Goal: Information Seeking & Learning: Learn about a topic

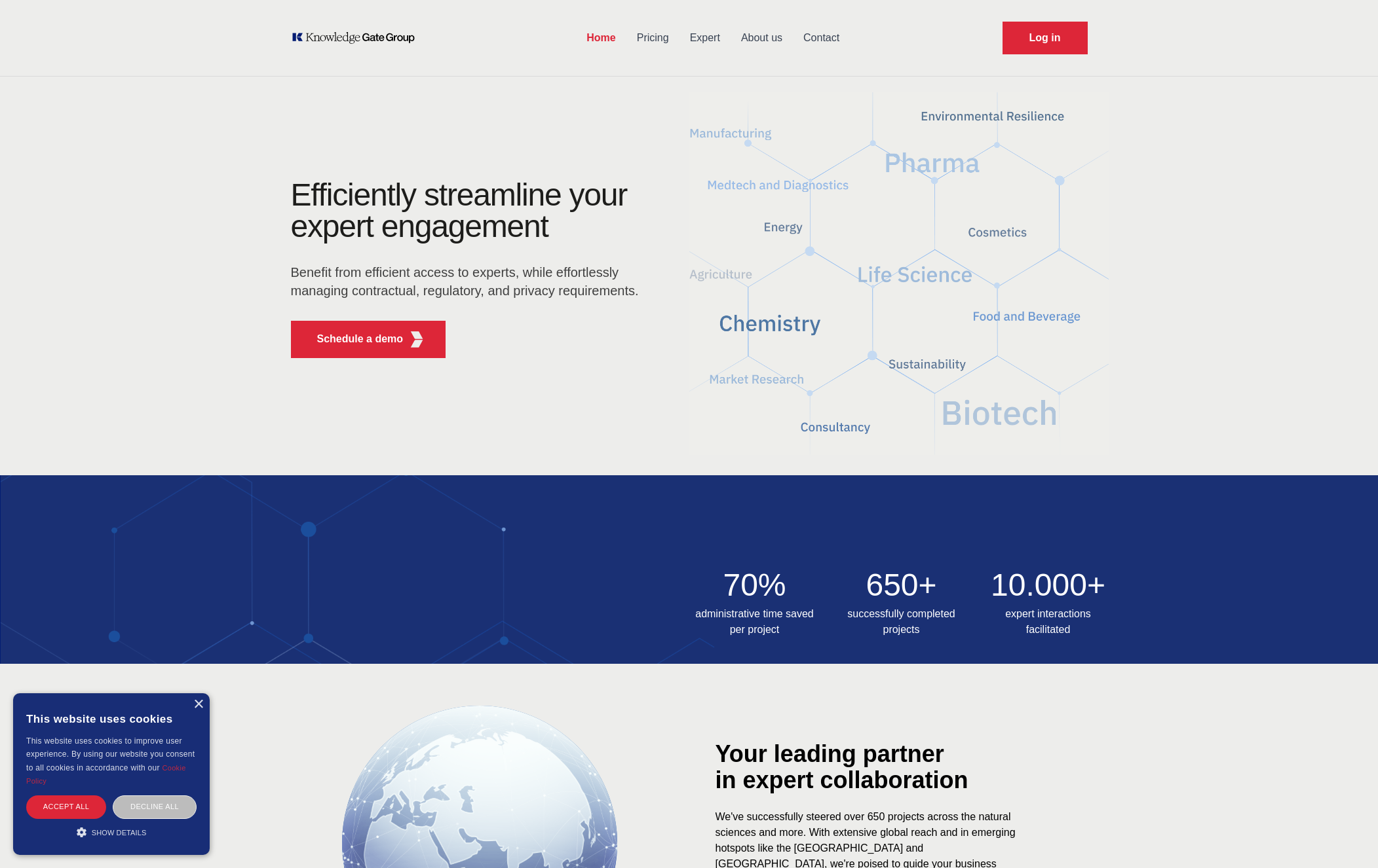
click at [716, 378] on img at bounding box center [899, 273] width 420 height 377
click at [75, 804] on div "Accept all" at bounding box center [66, 807] width 80 height 23
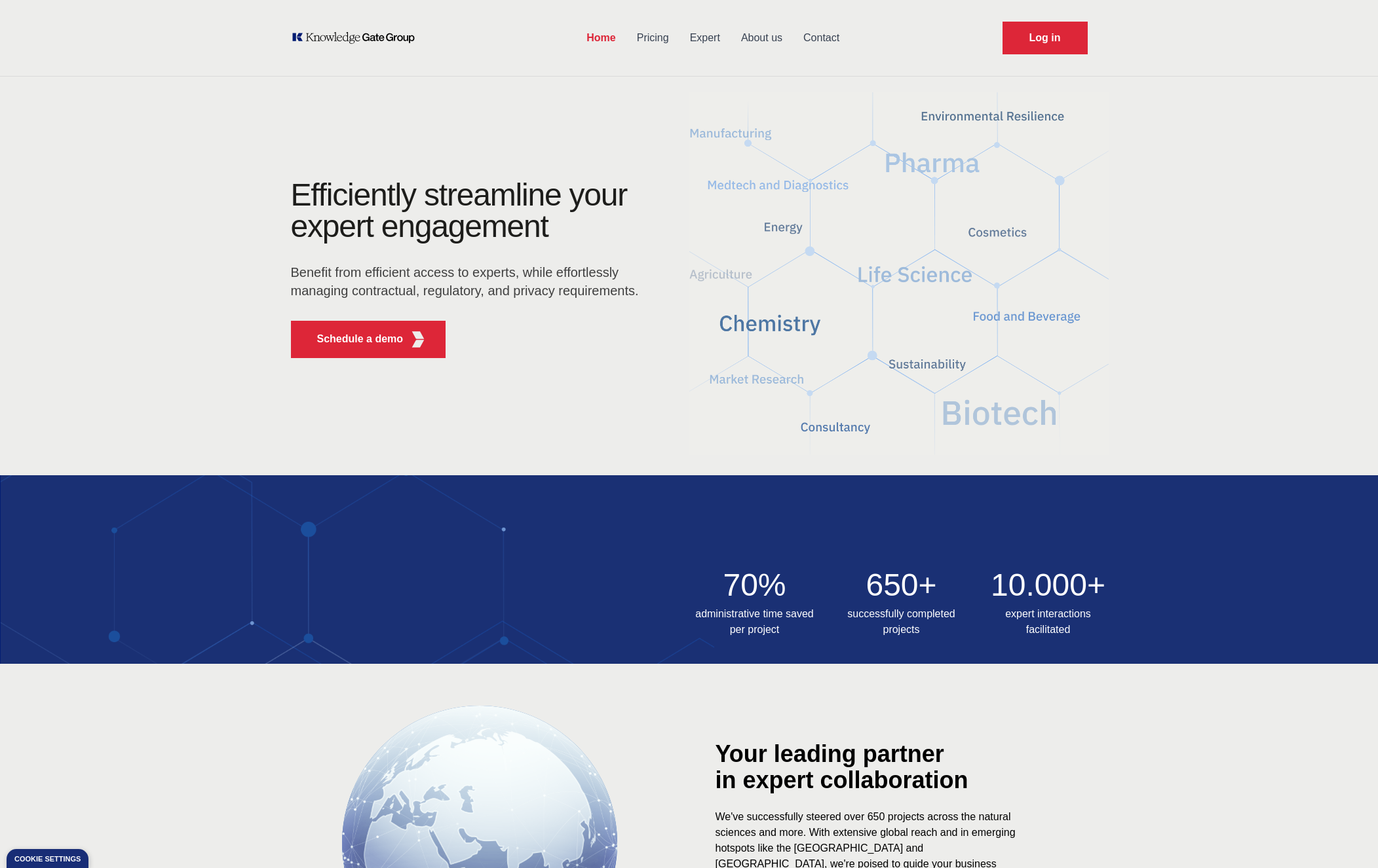
click at [662, 48] on link "Pricing" at bounding box center [653, 38] width 53 height 34
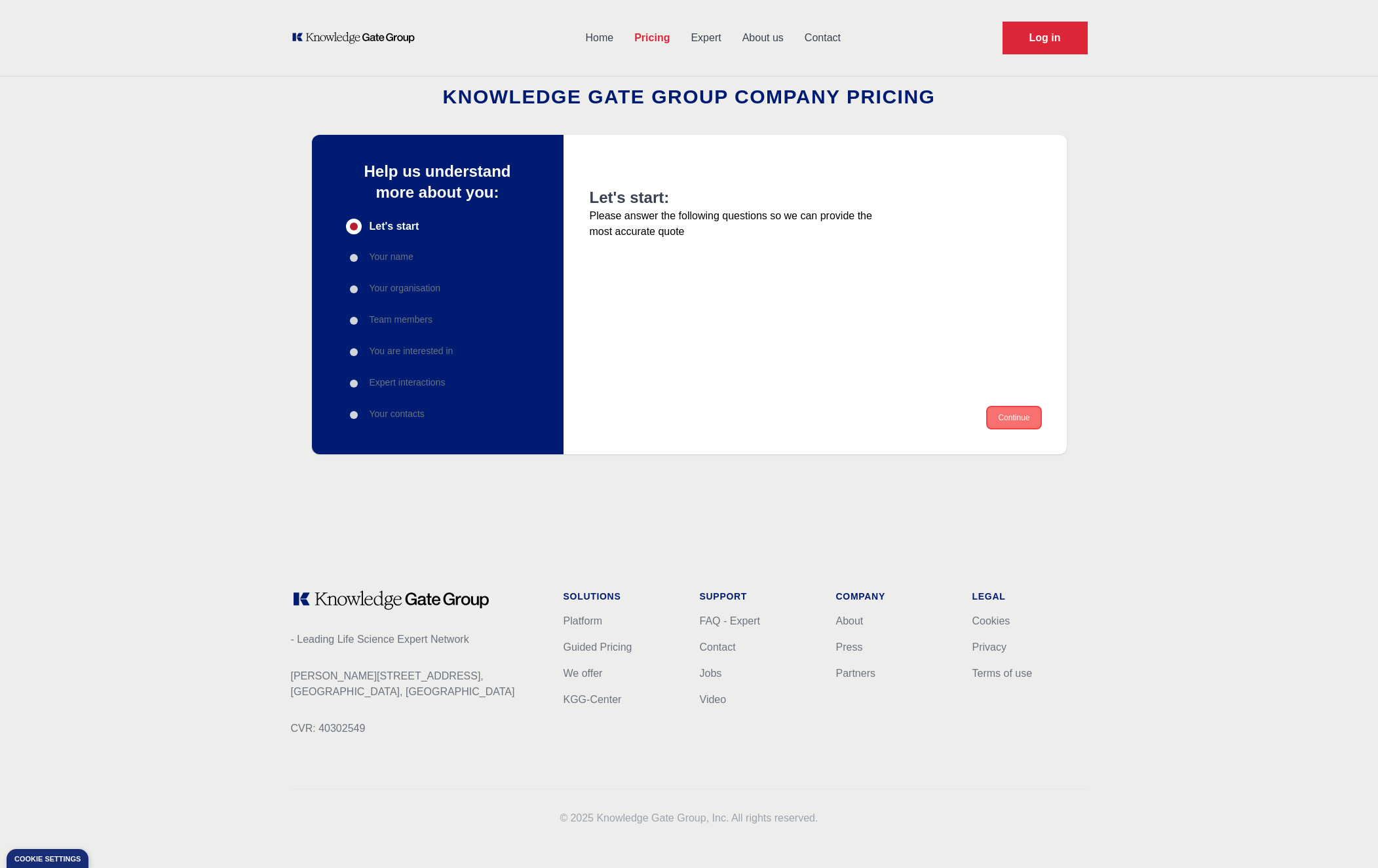
click at [1012, 419] on button "Continue" at bounding box center [1013, 417] width 53 height 21
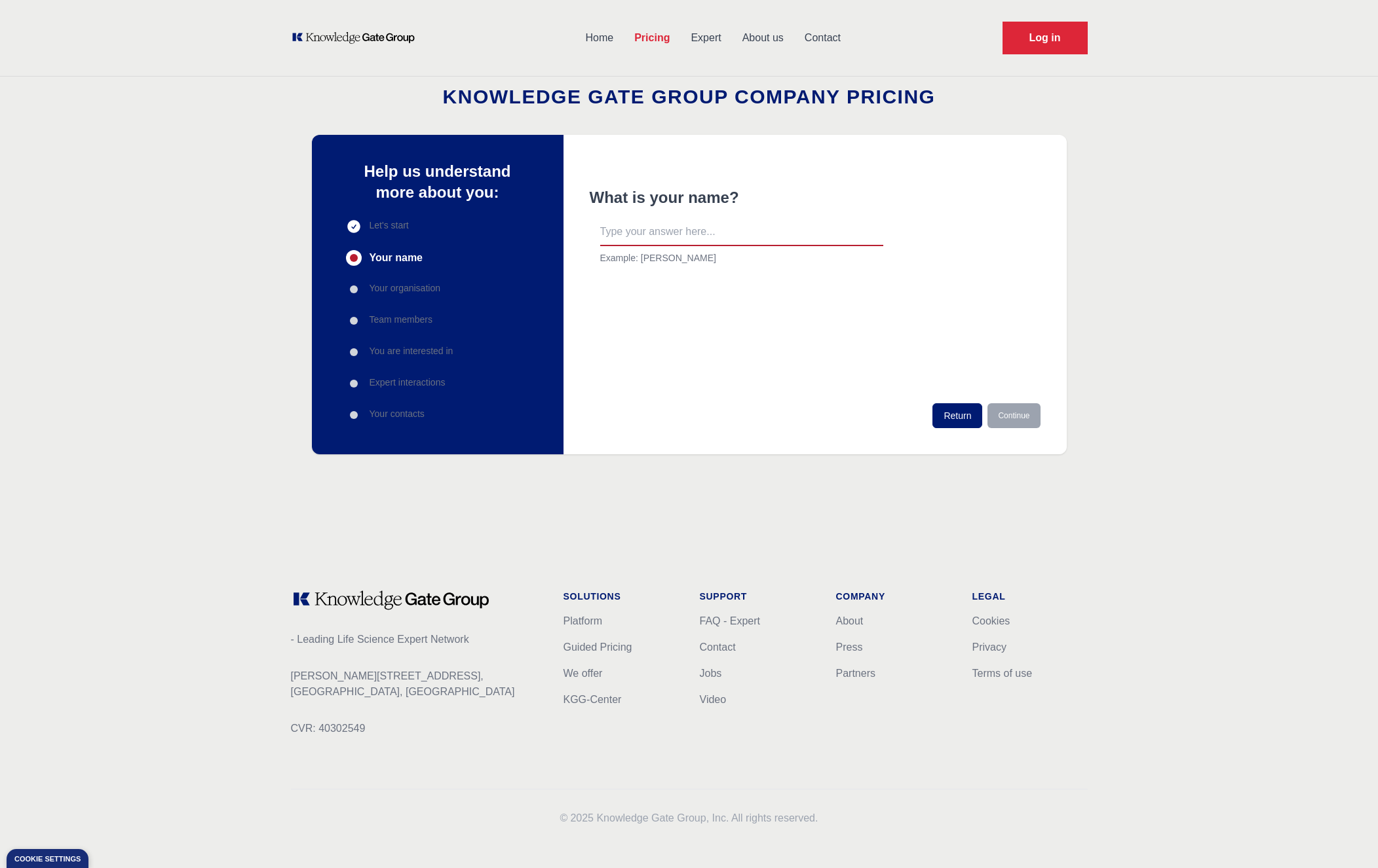
click at [651, 236] on input "text" at bounding box center [741, 232] width 283 height 28
type input "Maxi"
click at [1016, 413] on button "Continue" at bounding box center [1013, 416] width 53 height 25
click at [694, 235] on input "text" at bounding box center [741, 232] width 283 height 28
type input "C"
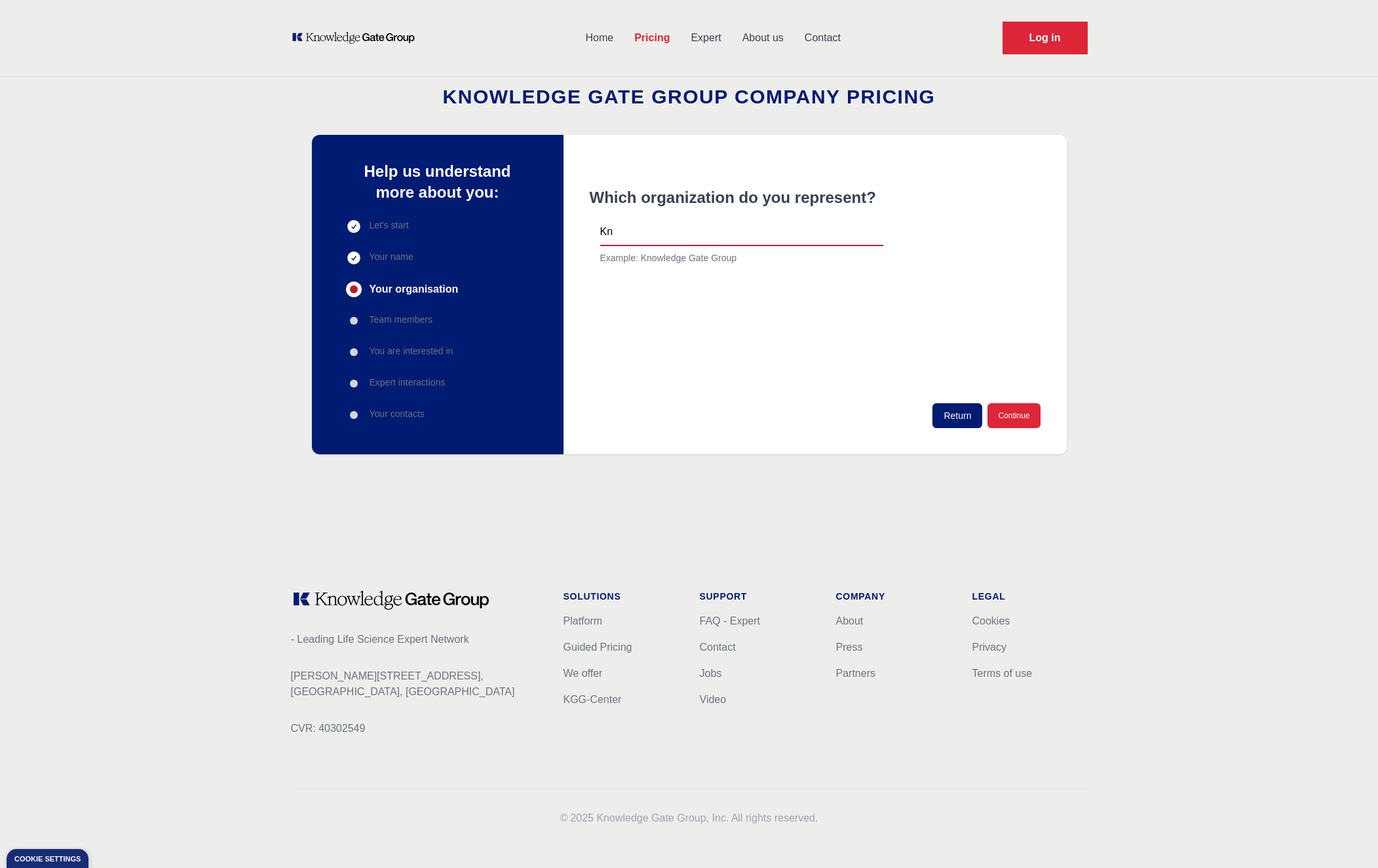
type input "K"
type input "Private"
click at [1004, 427] on button "Continue" at bounding box center [1013, 416] width 53 height 25
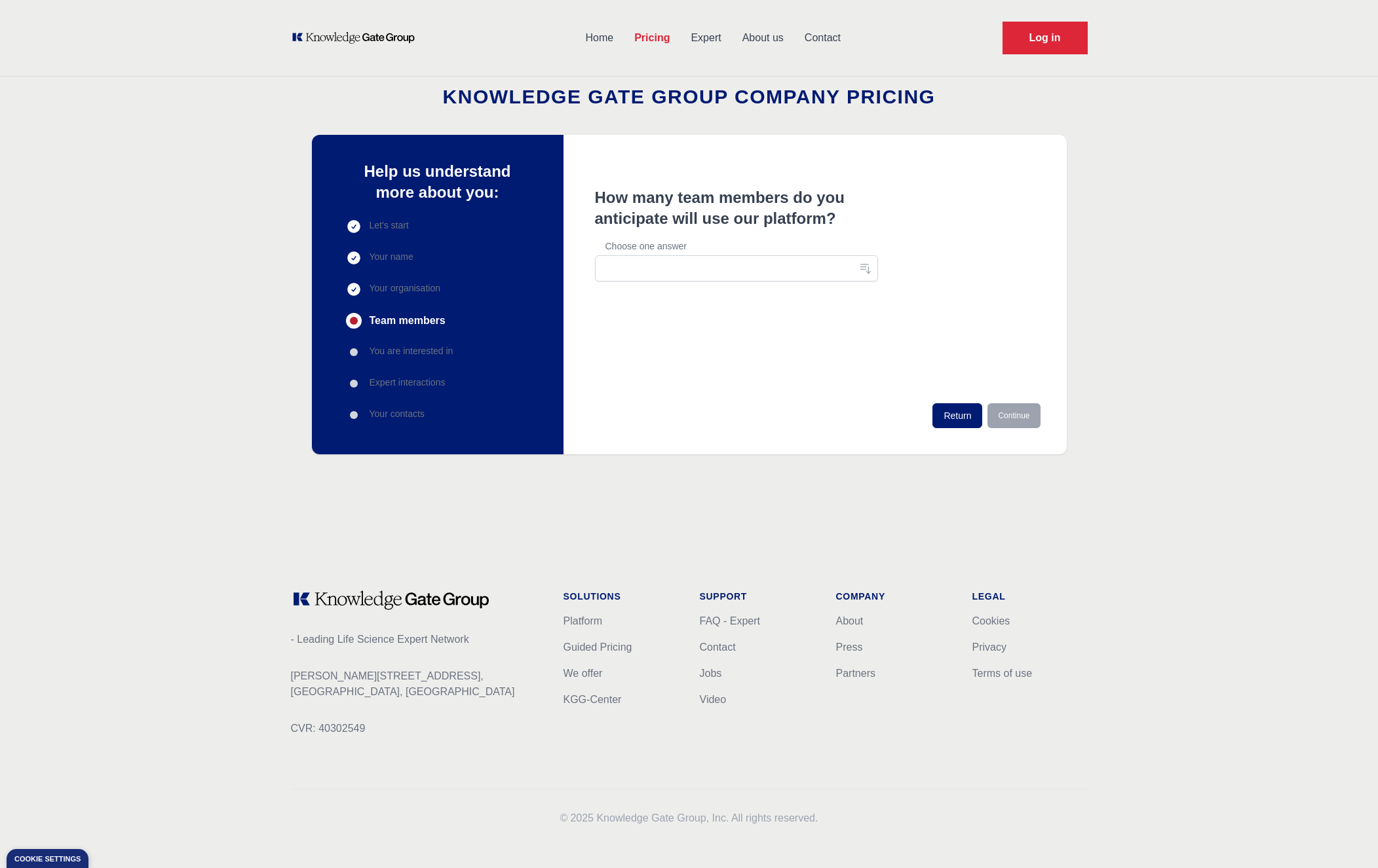
click at [665, 254] on div "How many team members do you anticipate will use our platform? Choose one answer" at bounding box center [736, 234] width 283 height 94
click at [665, 264] on button "button" at bounding box center [736, 268] width 283 height 26
click at [637, 297] on span "1-10" at bounding box center [728, 299] width 251 height 13
click at [1000, 411] on button "Continue" at bounding box center [1013, 416] width 53 height 25
click at [607, 279] on input "Interviews/surveys" at bounding box center [605, 276] width 10 height 10
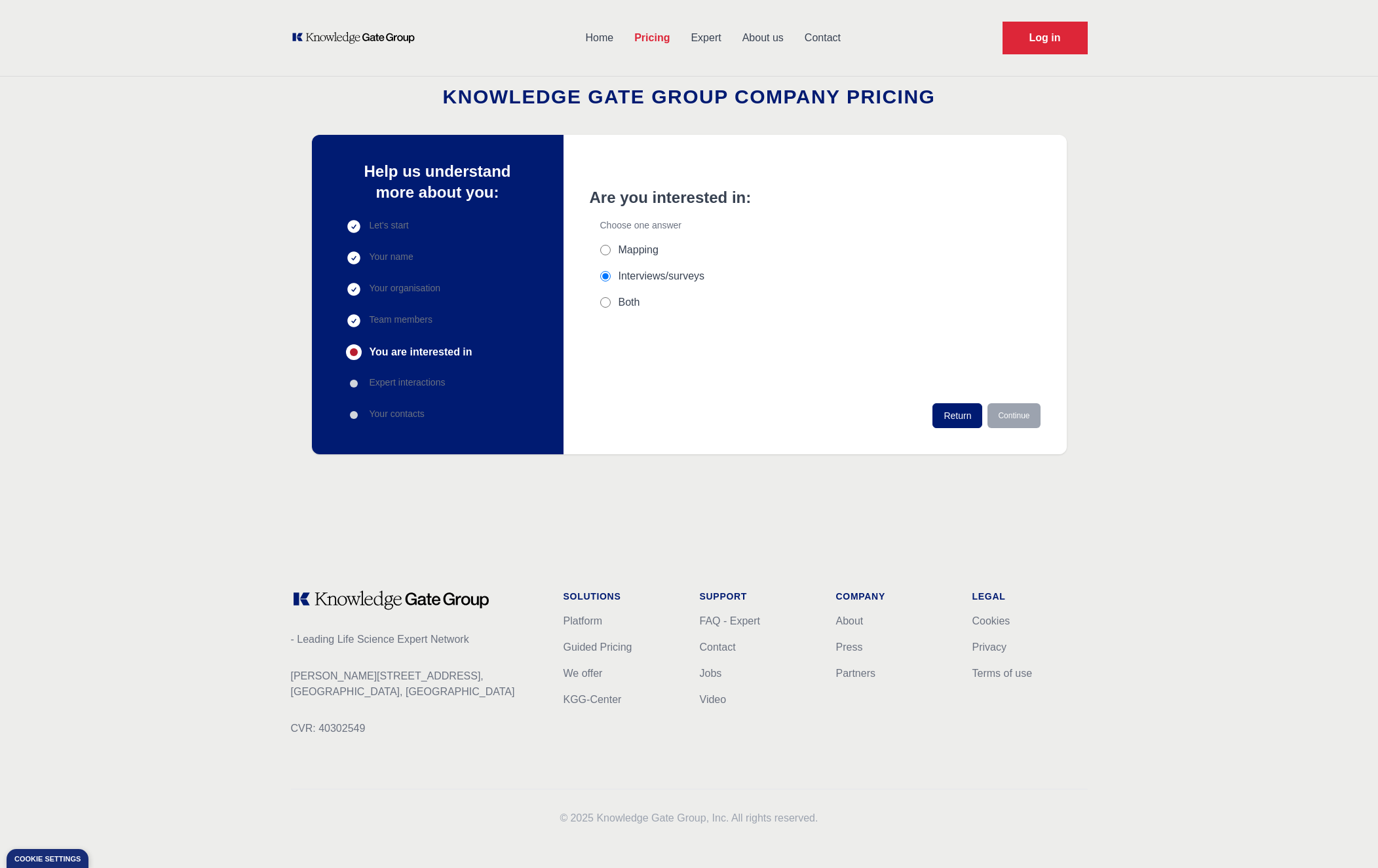
radio input "true"
click at [1010, 414] on button "Continue" at bounding box center [1013, 416] width 53 height 25
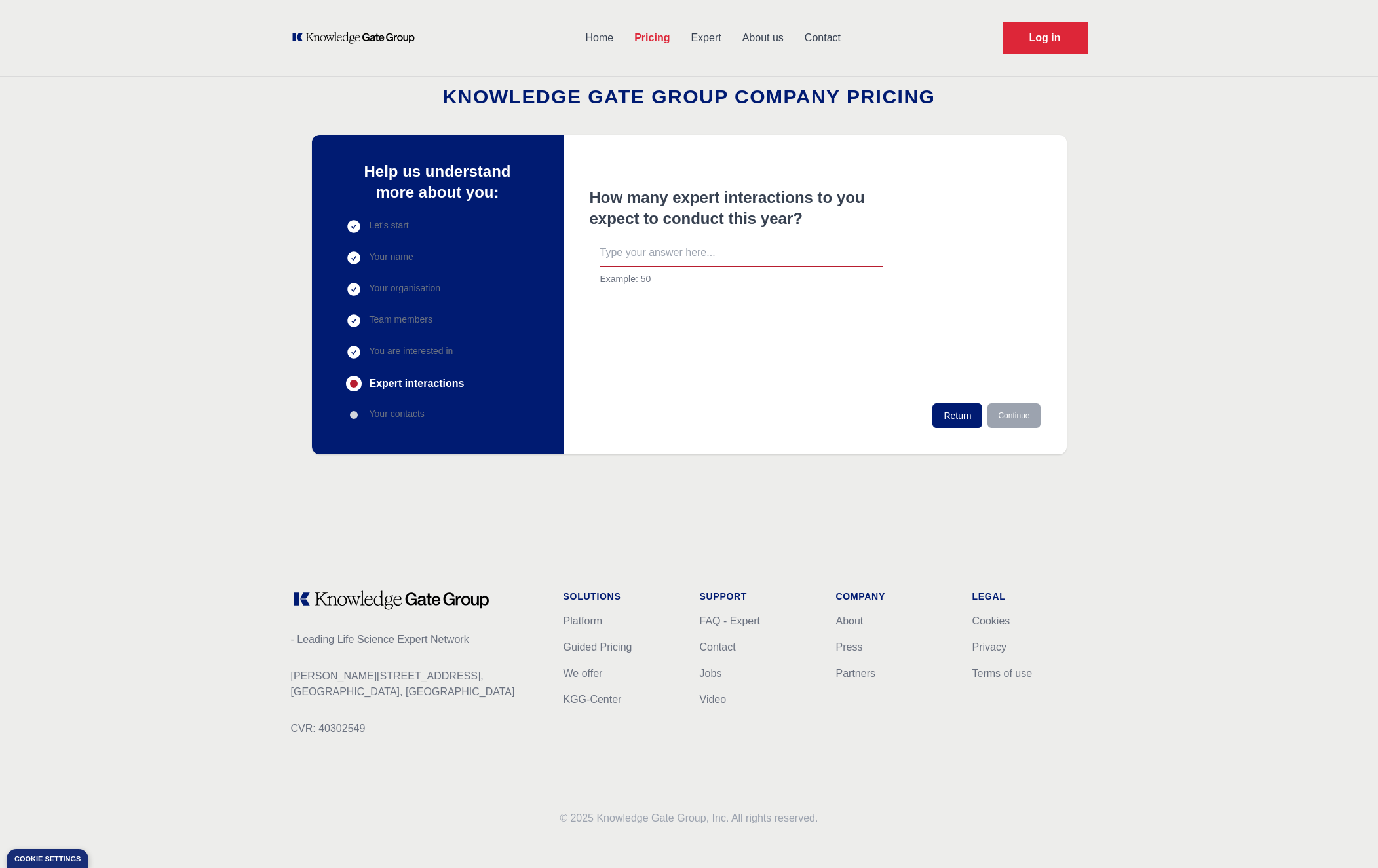
click at [675, 259] on input "text" at bounding box center [741, 254] width 283 height 28
type input "20"
click at [1023, 416] on button "Continue" at bounding box center [1013, 416] width 53 height 25
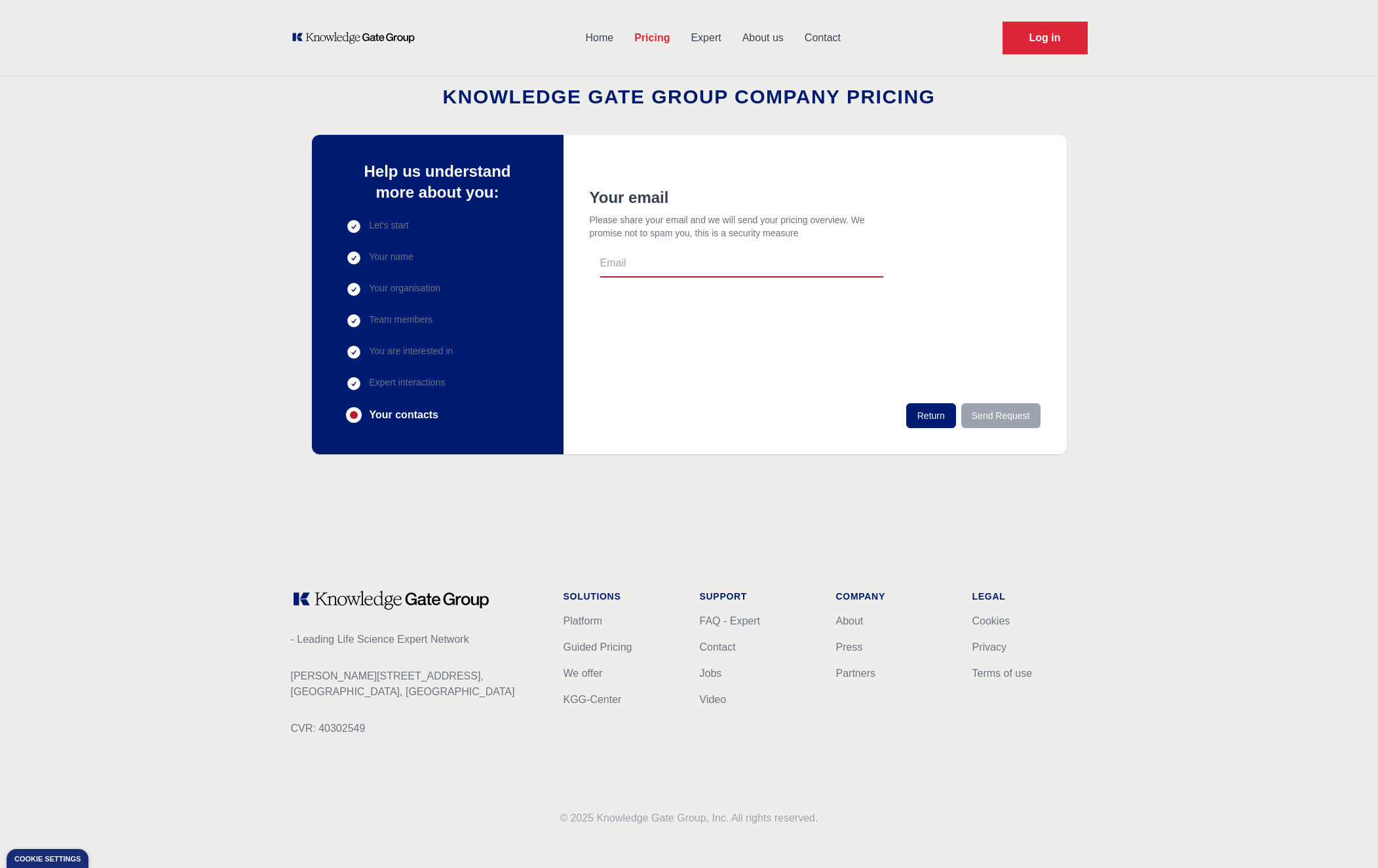
click at [750, 39] on link "About us" at bounding box center [762, 38] width 62 height 34
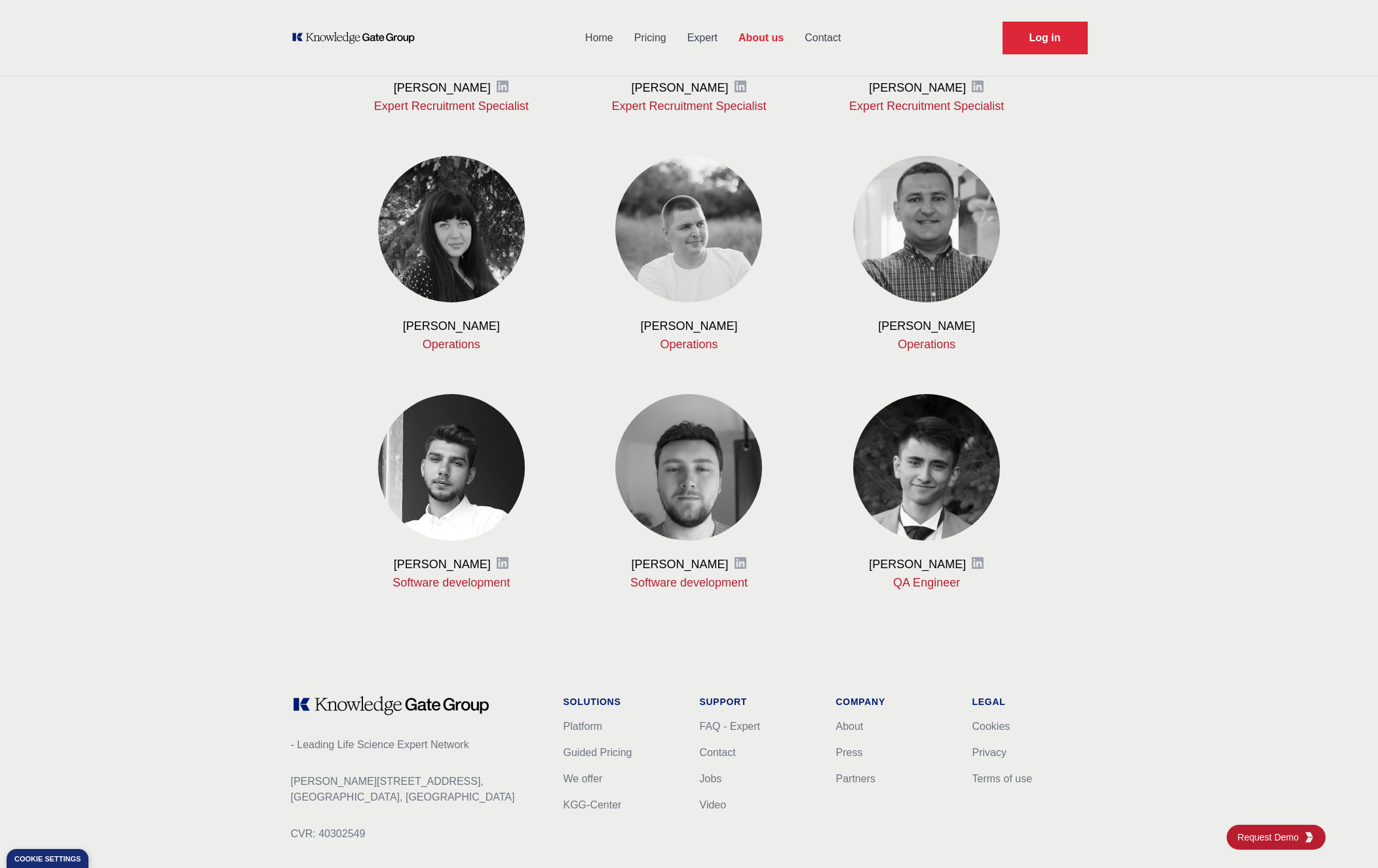
scroll to position [1225, 0]
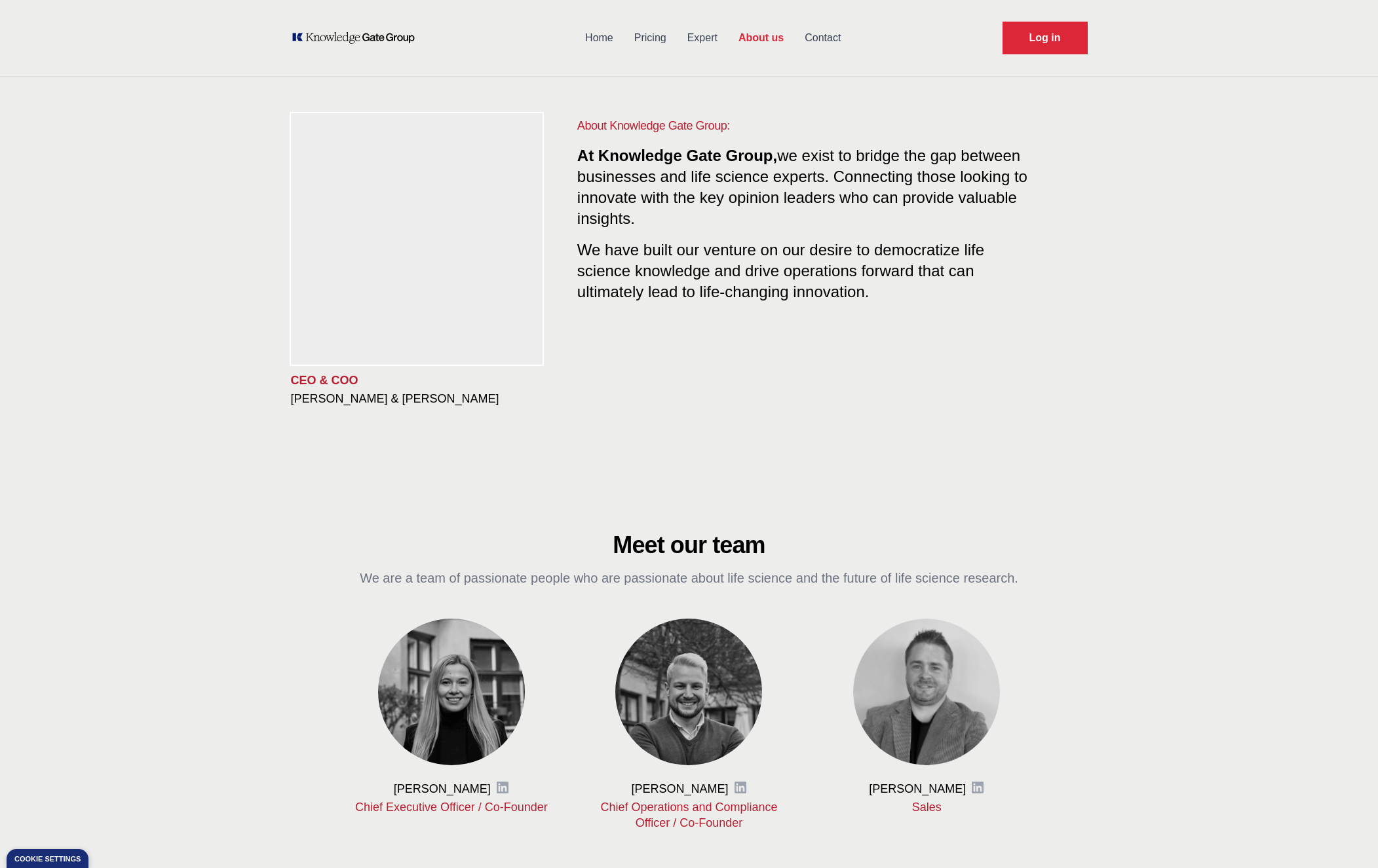
scroll to position [0, 0]
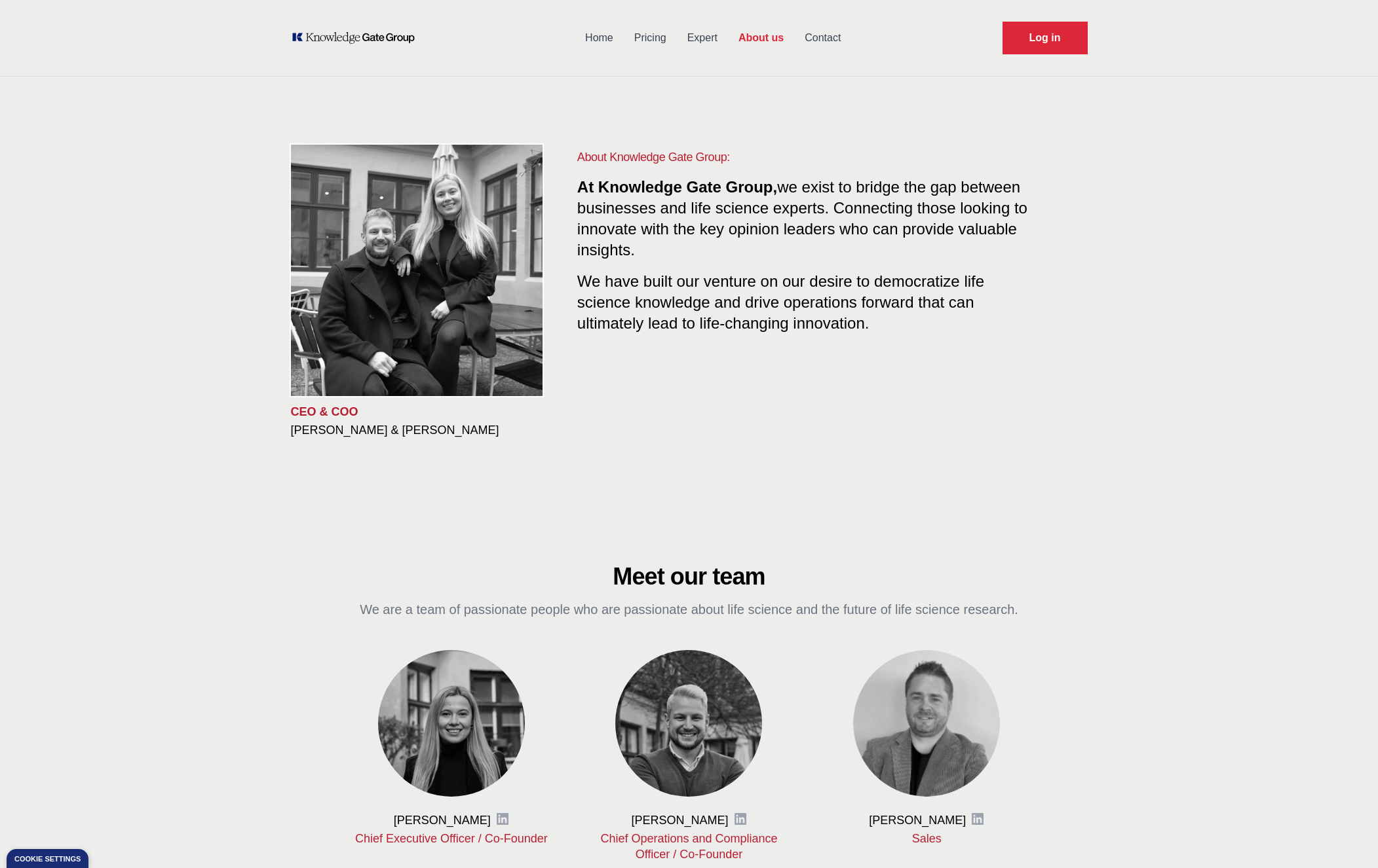
click at [825, 34] on link "Contact" at bounding box center [822, 38] width 57 height 34
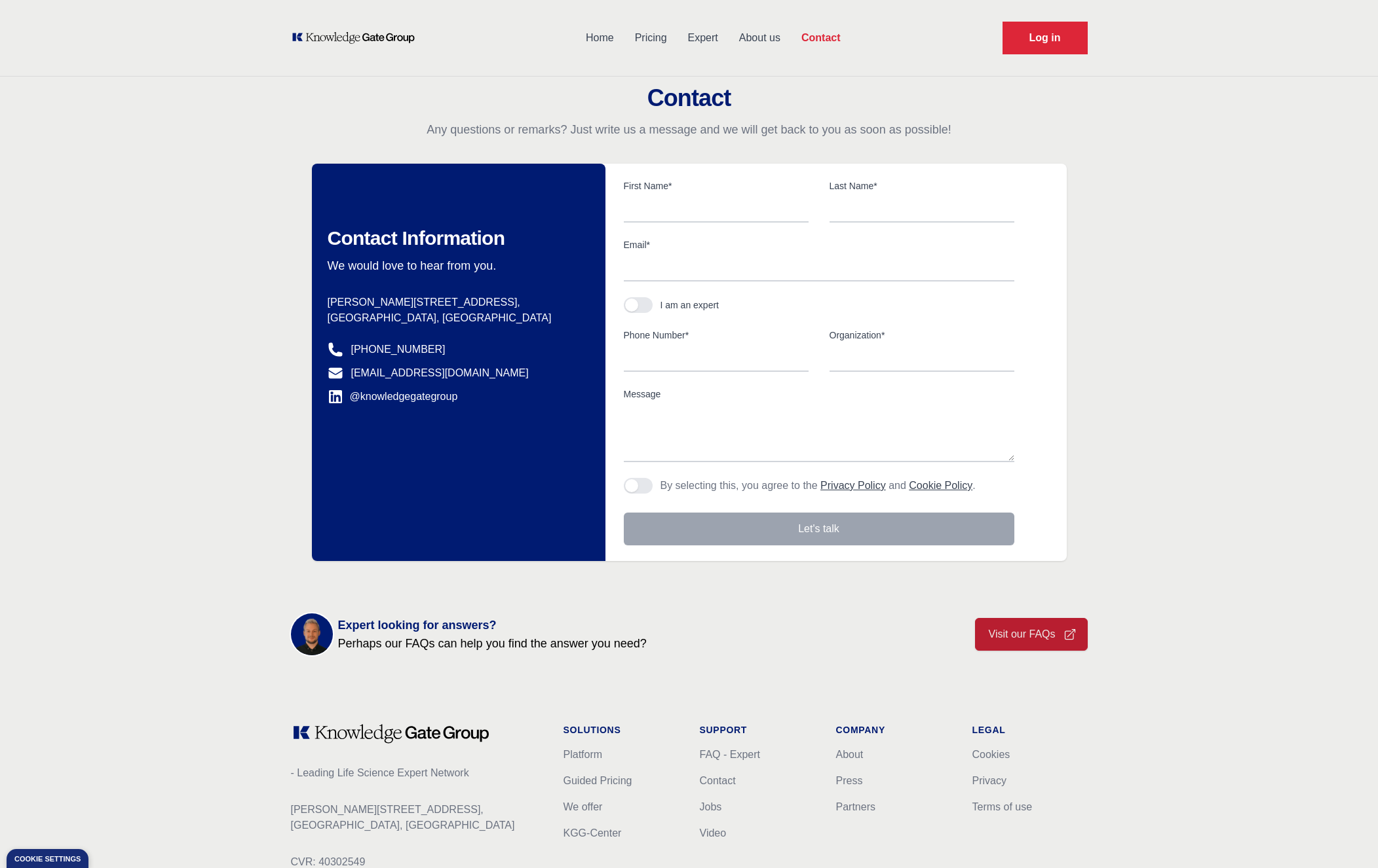
click at [694, 43] on link "Expert" at bounding box center [703, 38] width 51 height 34
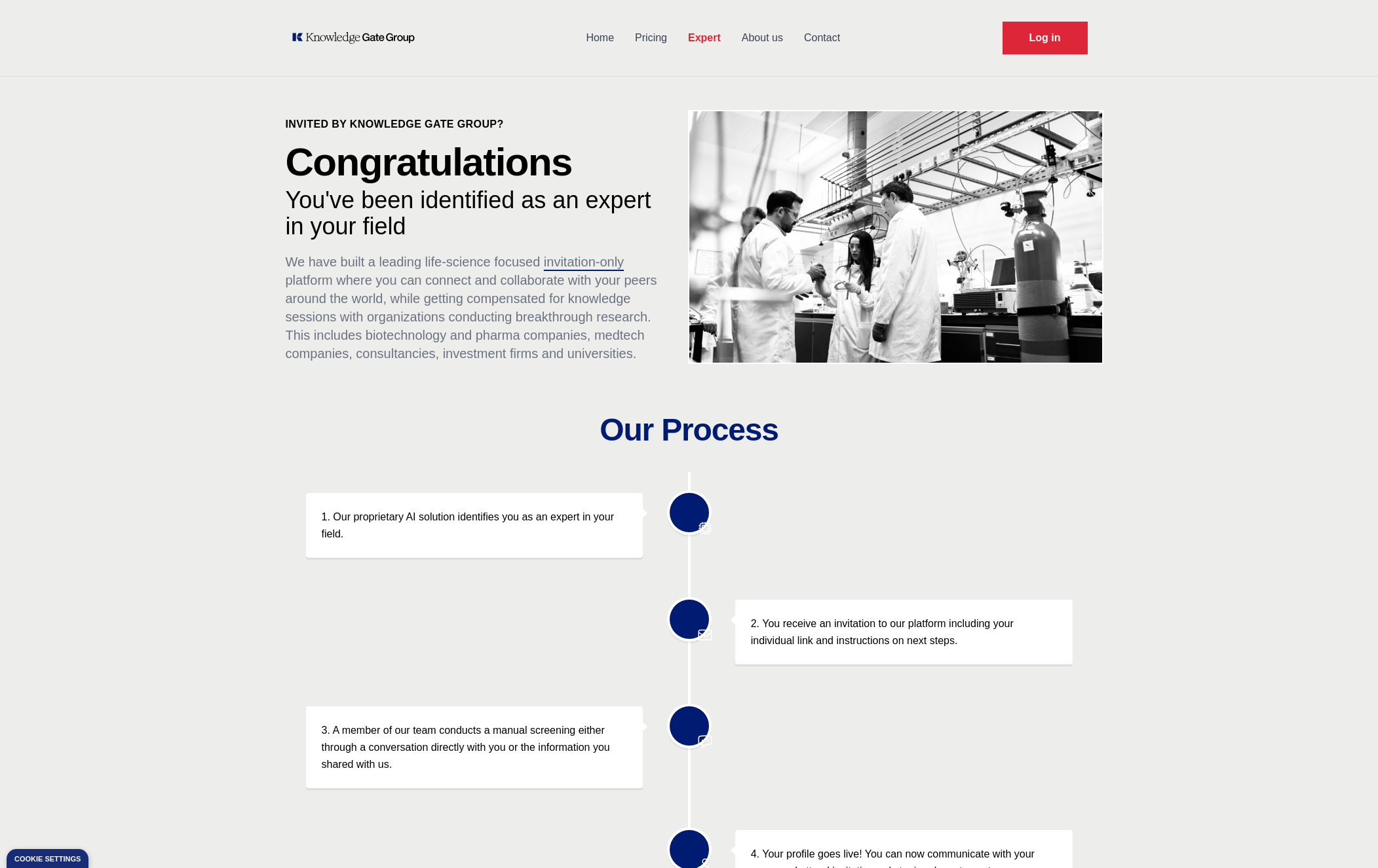
click at [768, 45] on link "About us" at bounding box center [762, 38] width 62 height 34
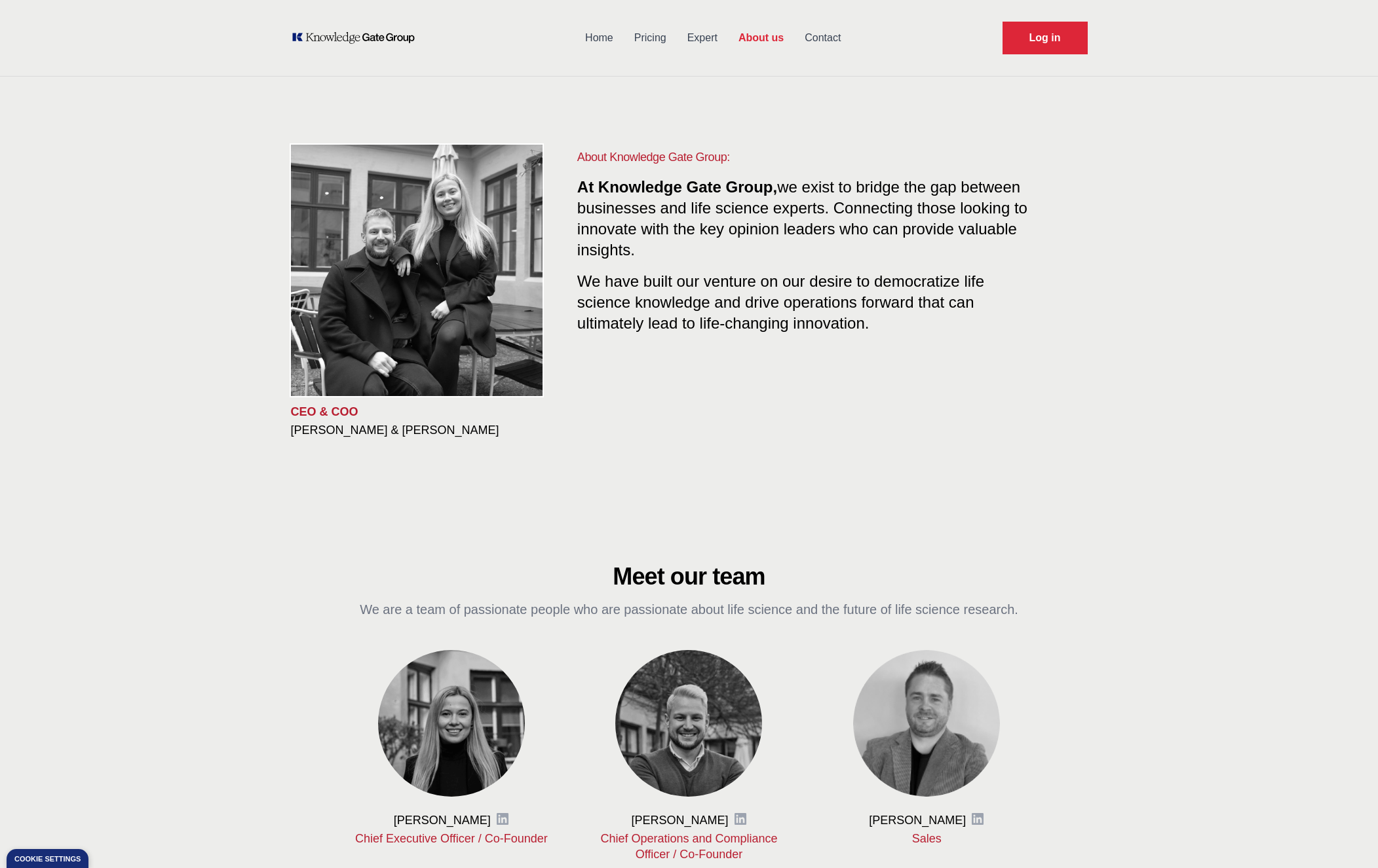
click at [590, 30] on link "Home" at bounding box center [599, 38] width 49 height 34
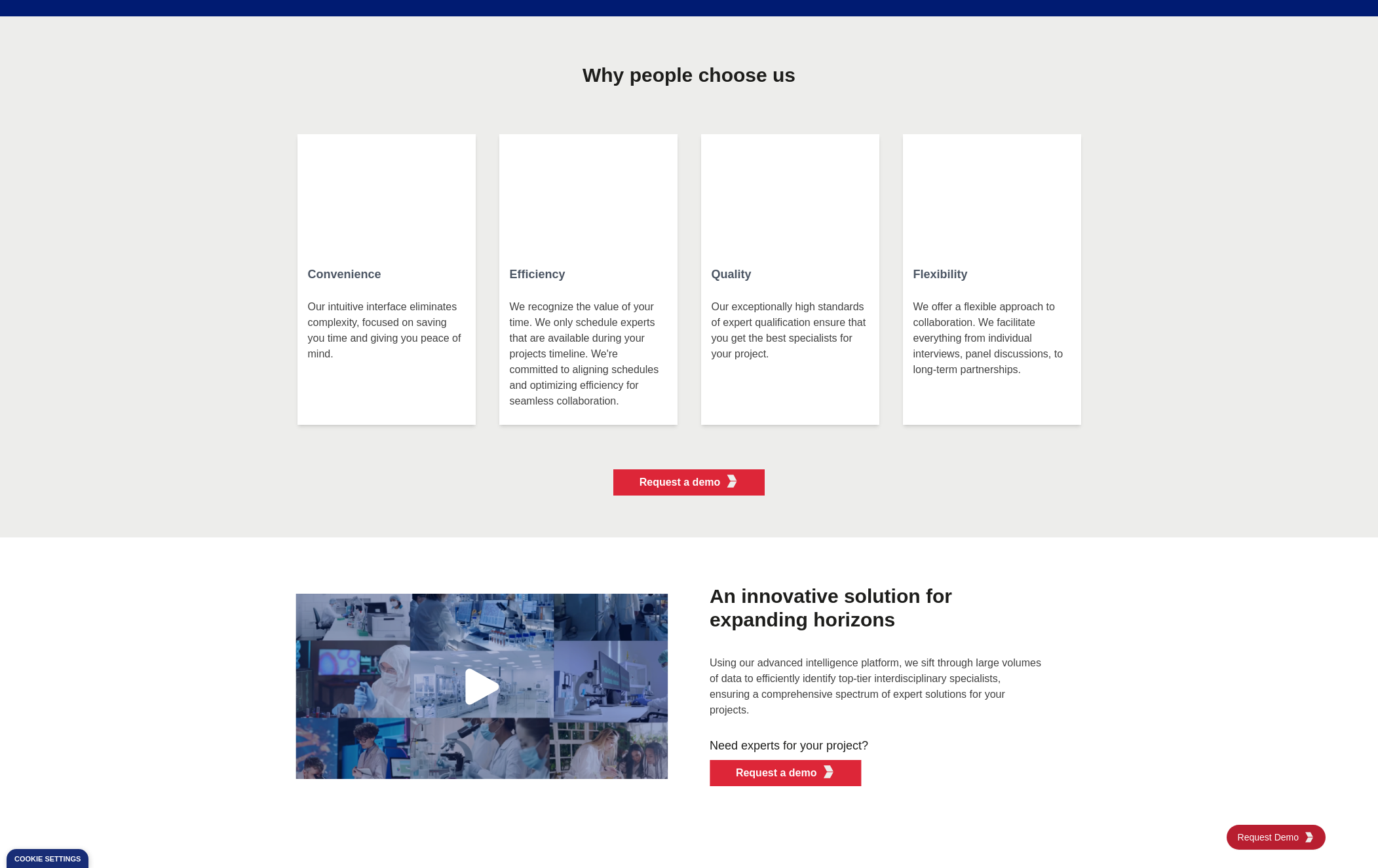
scroll to position [2841, 0]
